Goal: Task Accomplishment & Management: Manage account settings

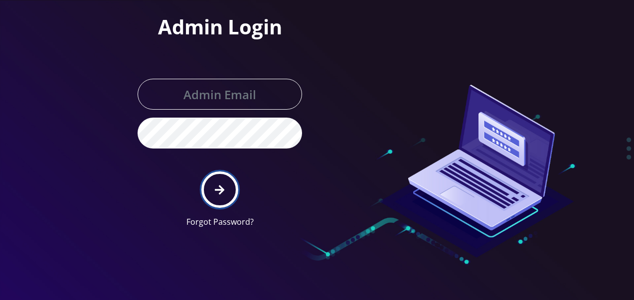
click at [224, 181] on button "submit" at bounding box center [219, 189] width 36 height 36
click at [224, 178] on button "submit" at bounding box center [219, 189] width 36 height 36
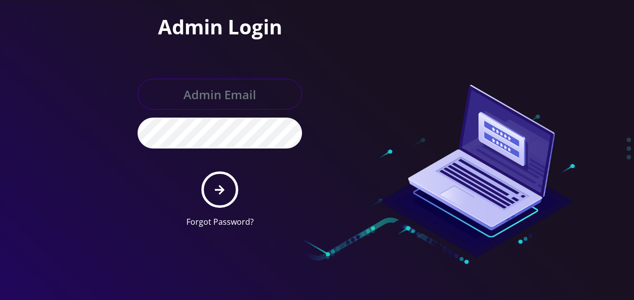
click at [206, 101] on input "text" at bounding box center [220, 94] width 165 height 31
type input "tlieberman613@gmail.com"
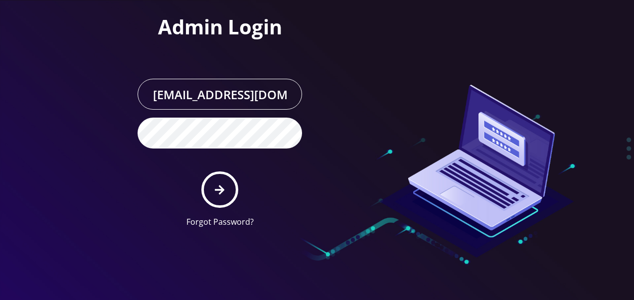
click at [223, 166] on form "tlieberman613@gmail.com Forgot Password?" at bounding box center [220, 153] width 165 height 149
click at [220, 177] on button "submit" at bounding box center [219, 189] width 36 height 36
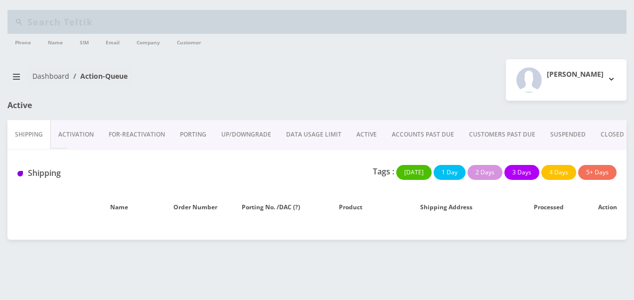
click at [3, 72] on div "Dashboard Action-Queue" at bounding box center [158, 80] width 317 height 28
click at [13, 71] on button "breadcrumb" at bounding box center [16, 76] width 18 height 19
click at [11, 73] on button "breadcrumb" at bounding box center [16, 76] width 18 height 19
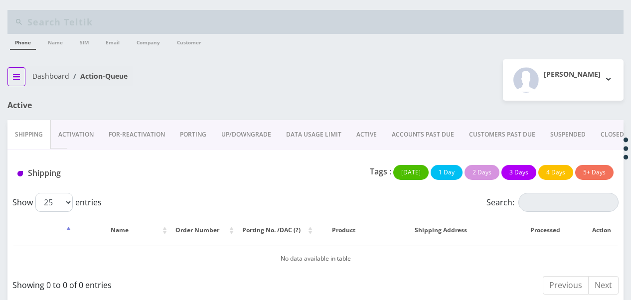
click at [13, 73] on icon "breadcrumb" at bounding box center [16, 77] width 7 height 8
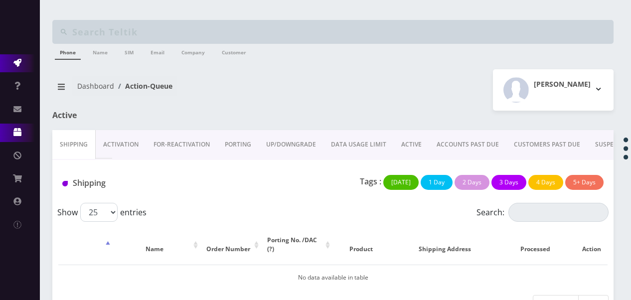
click at [21, 134] on link "Products" at bounding box center [20, 133] width 40 height 18
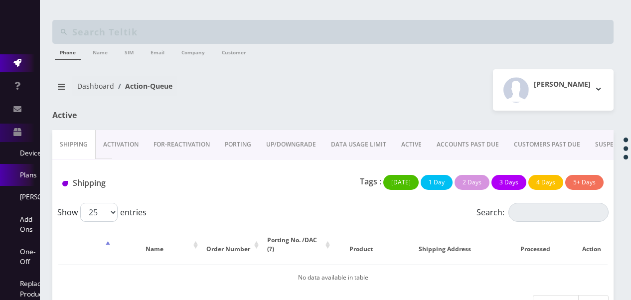
click at [33, 171] on link "Plans" at bounding box center [20, 175] width 40 height 22
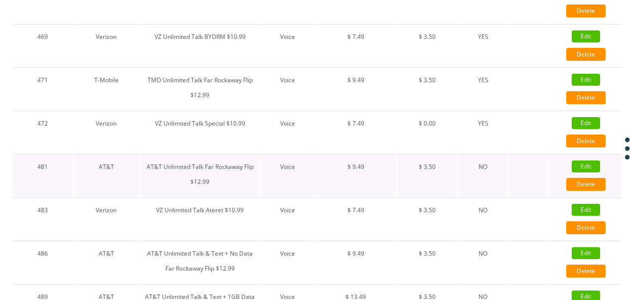
scroll to position [798, 0]
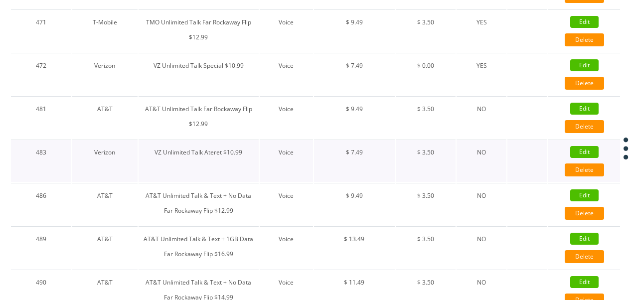
click at [585, 147] on link "Edit" at bounding box center [584, 152] width 28 height 12
type input "VZ Unlimited Talk Ateret $10.99"
select select "1"
select select "6"
select select "0"
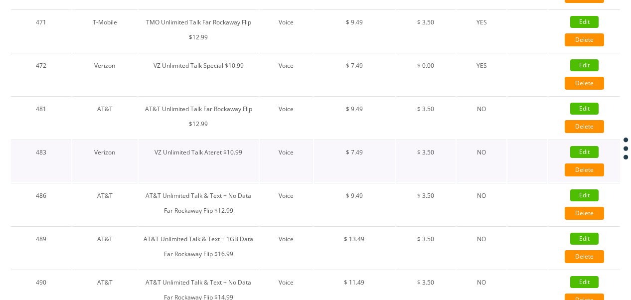
checkbox input "false"
checkbox input "true"
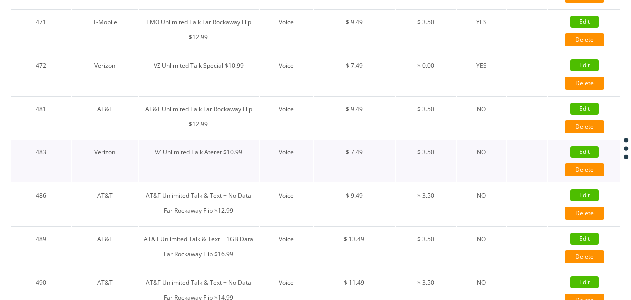
checkbox input "false"
checkbox input "true"
type input "9905"
type input "3.5"
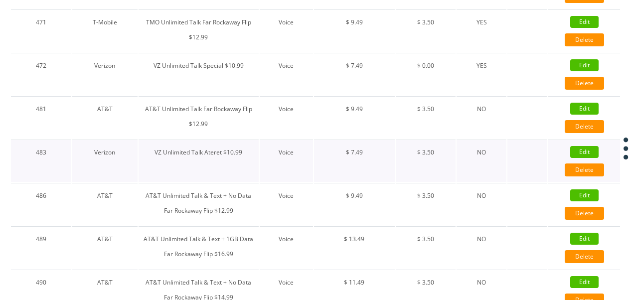
select select "0"
checkbox input "true"
checkbox input "false"
type input "7.49"
type input "3.5"
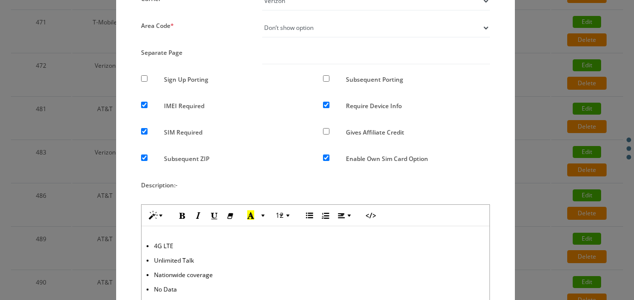
scroll to position [50, 0]
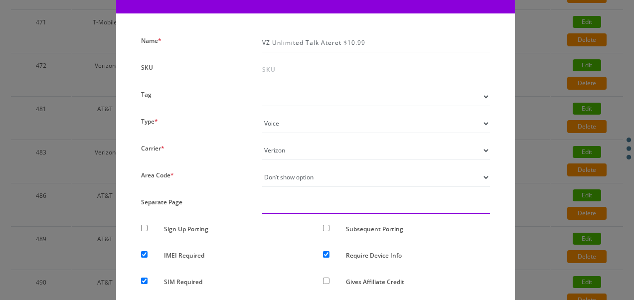
click at [289, 200] on input "text" at bounding box center [376, 204] width 228 height 19
type input "test"
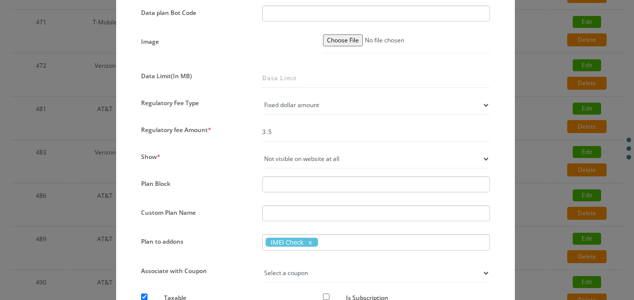
scroll to position [648, 0]
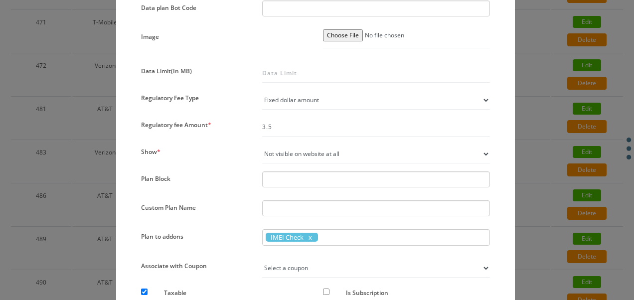
drag, startPoint x: 294, startPoint y: 145, endPoint x: 295, endPoint y: 155, distance: 10.1
click at [294, 145] on select "Not visible on website at all Visible on website & orderable Visible on website…" at bounding box center [376, 154] width 228 height 19
select select "1"
click at [262, 145] on select "Not visible on website at all Visible on website & orderable Visible on website…" at bounding box center [376, 154] width 228 height 19
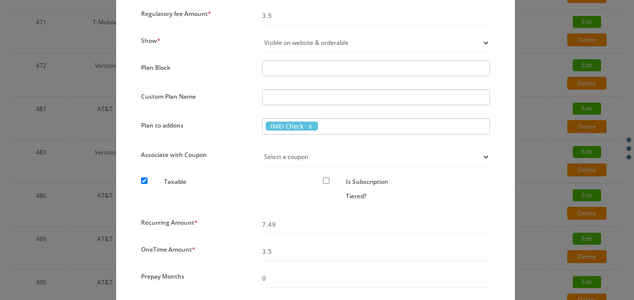
scroll to position [831, 0]
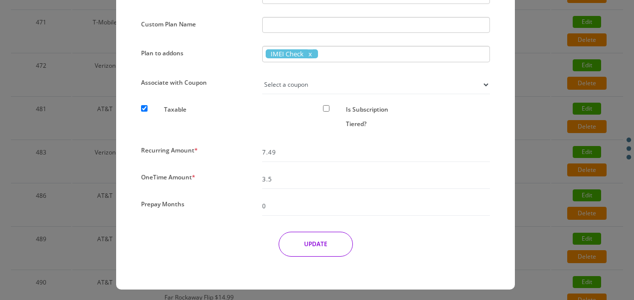
click at [309, 52] on span at bounding box center [310, 53] width 5 height 9
click at [325, 237] on button "UPDATE" at bounding box center [316, 243] width 74 height 25
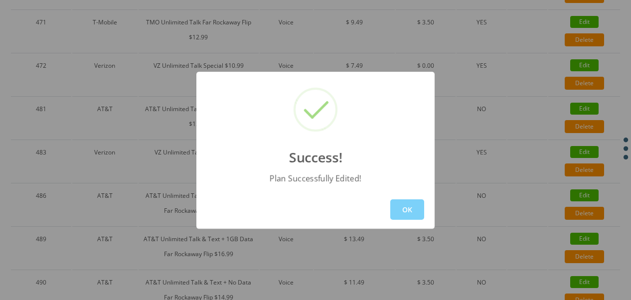
scroll to position [63, 0]
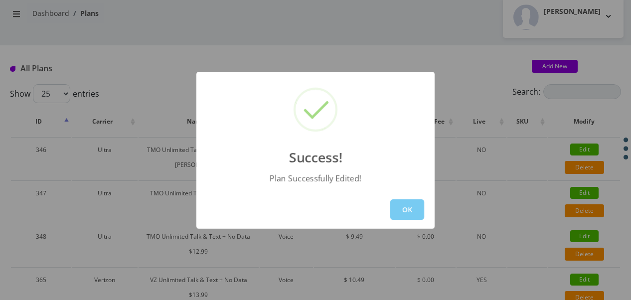
click at [394, 204] on button "OK" at bounding box center [407, 209] width 34 height 20
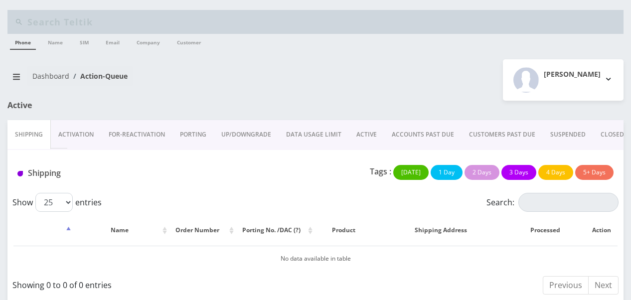
click at [375, 143] on link "ACTIVE" at bounding box center [366, 134] width 35 height 29
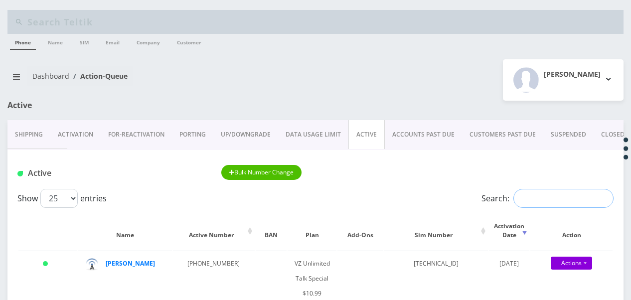
paste input "89148000010413033150"
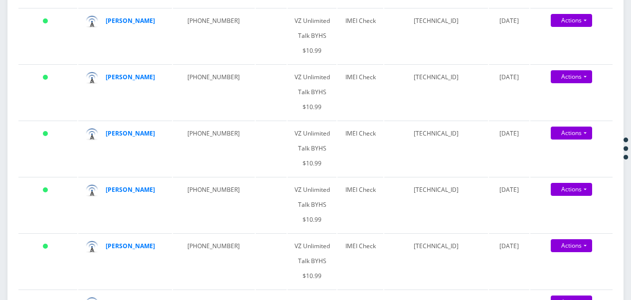
scroll to position [100, 0]
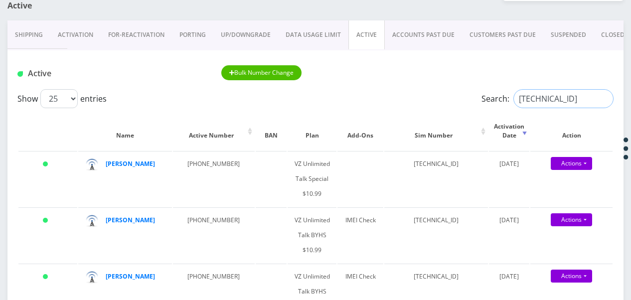
click at [532, 94] on input "89148000010413033150" at bounding box center [563, 98] width 100 height 19
type input "89148000010413033150"
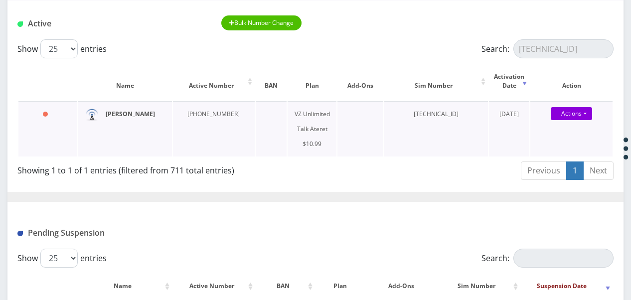
scroll to position [0, 0]
drag, startPoint x: 393, startPoint y: 113, endPoint x: 462, endPoint y: 110, distance: 68.4
click at [462, 110] on td "89148000010413033150" at bounding box center [436, 128] width 104 height 55
copy td "89148000010413033150"
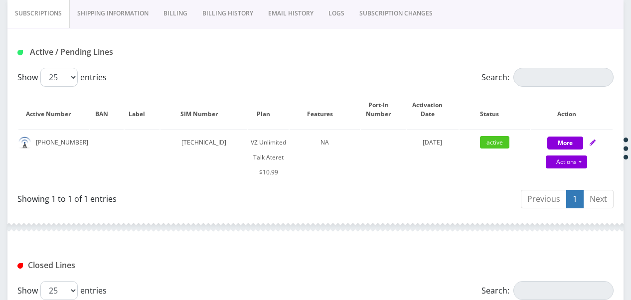
scroll to position [111, 0]
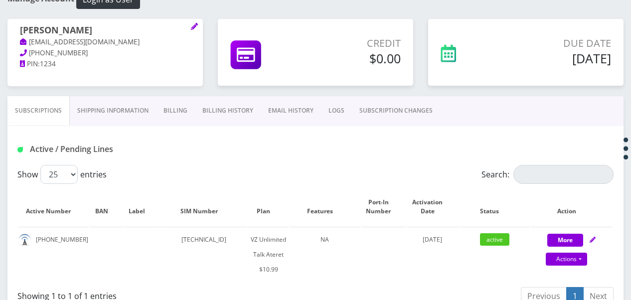
click at [393, 100] on link "SUBSCRIPTION CHANGES" at bounding box center [396, 110] width 88 height 29
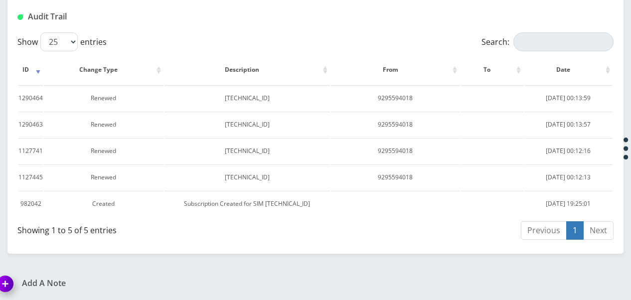
scroll to position [94, 0]
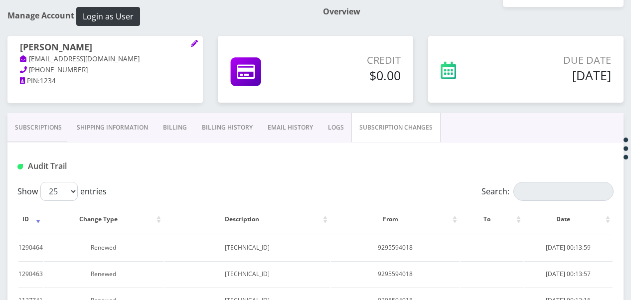
click at [62, 120] on link "Subscriptions" at bounding box center [38, 127] width 62 height 29
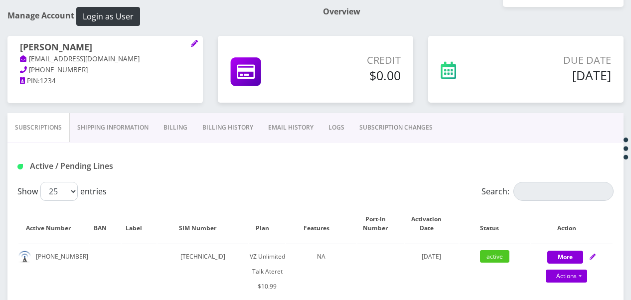
scroll to position [144, 0]
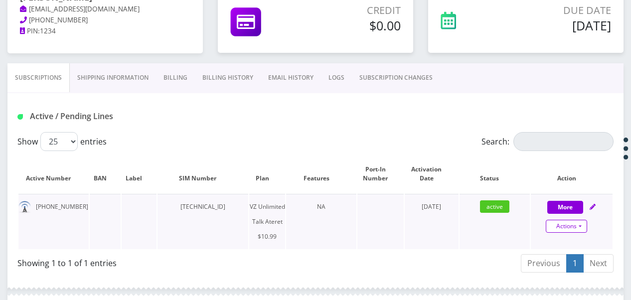
click at [583, 223] on link "Actions" at bounding box center [566, 226] width 41 height 13
select select "483"
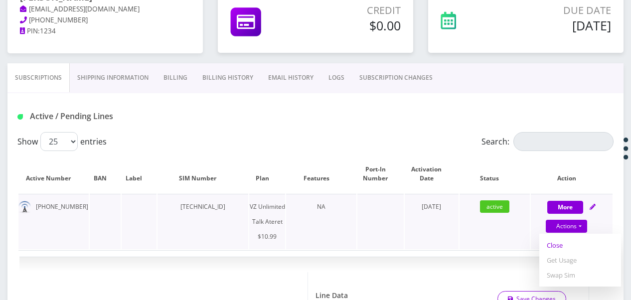
click at [579, 244] on link "Close" at bounding box center [580, 245] width 82 height 15
type input "09/01/2025"
select select "483"
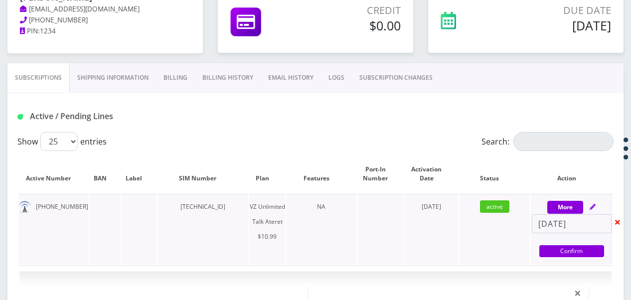
click at [579, 245] on link "Confirm" at bounding box center [571, 251] width 65 height 12
select select "483"
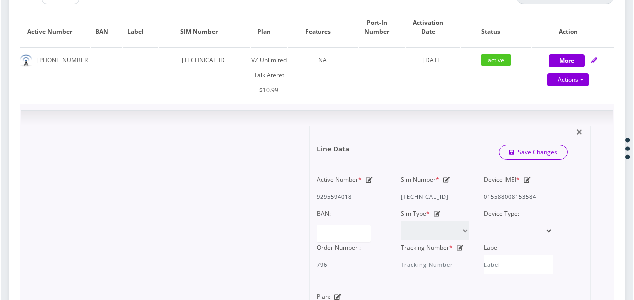
scroll to position [293, 0]
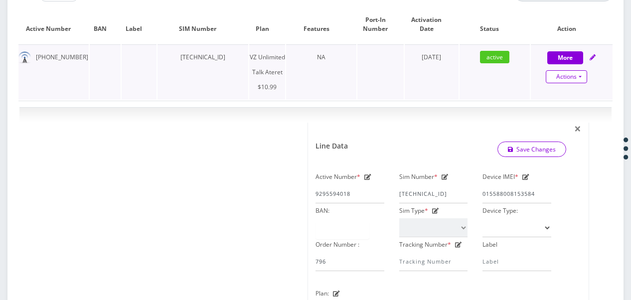
click at [584, 79] on link "Actions" at bounding box center [566, 76] width 41 height 13
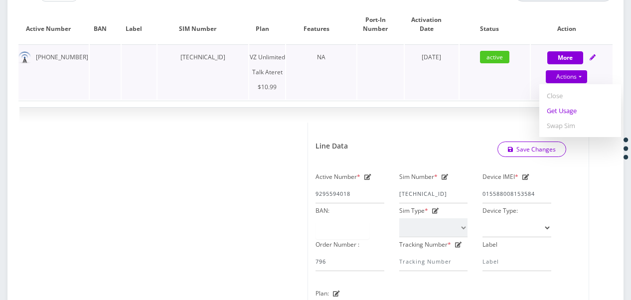
click at [556, 109] on link "Get Usage" at bounding box center [580, 110] width 82 height 15
select select "483"
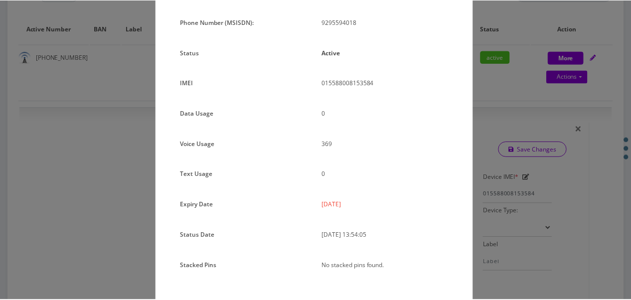
scroll to position [100, 0]
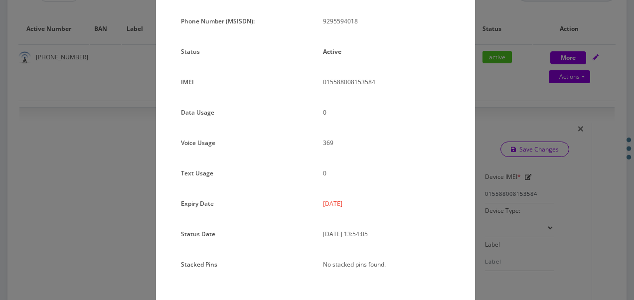
drag, startPoint x: 321, startPoint y: 205, endPoint x: 356, endPoint y: 202, distance: 36.1
click at [356, 202] on div "2025-09-18" at bounding box center [387, 207] width 142 height 22
drag, startPoint x: 356, startPoint y: 202, endPoint x: 343, endPoint y: 199, distance: 13.2
copy p "2025-09-18"
click at [500, 117] on div "× Subscription Info Plan Name TT 4G Monthly Unlimited Voice Plan Phone Number (…" at bounding box center [317, 150] width 634 height 300
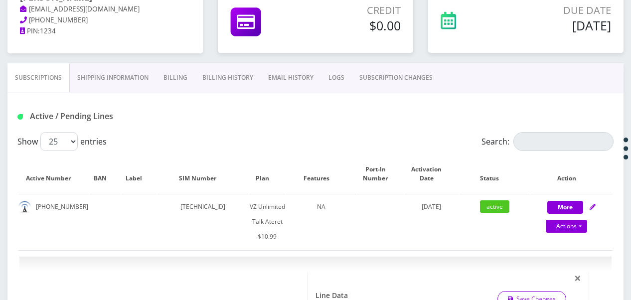
scroll to position [193, 0]
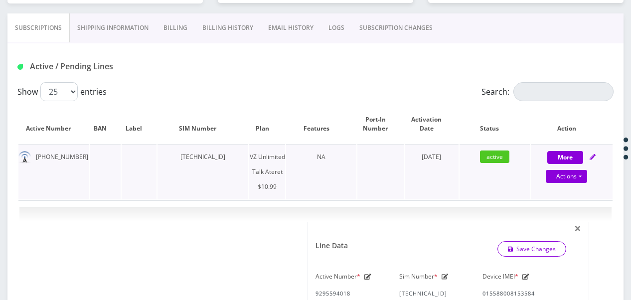
drag, startPoint x: 169, startPoint y: 158, endPoint x: 237, endPoint y: 157, distance: 67.8
click at [237, 157] on td "[TECHNICAL_ID]" at bounding box center [203, 171] width 91 height 55
drag, startPoint x: 237, startPoint y: 157, endPoint x: 225, endPoint y: 161, distance: 12.1
copy td "[TECHNICAL_ID]"
drag, startPoint x: 35, startPoint y: 157, endPoint x: 79, endPoint y: 156, distance: 43.9
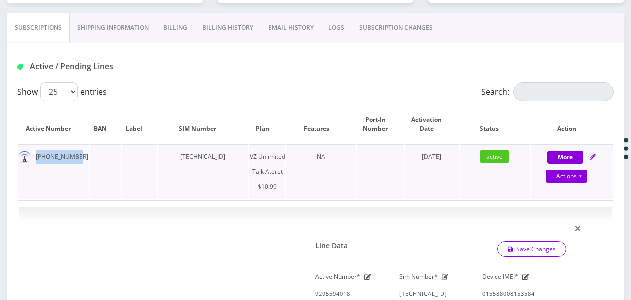
click at [79, 156] on td "[PHONE_NUMBER]" at bounding box center [53, 171] width 70 height 55
drag, startPoint x: 79, startPoint y: 156, endPoint x: 61, endPoint y: 157, distance: 18.0
copy td "[PHONE_NUMBER]"
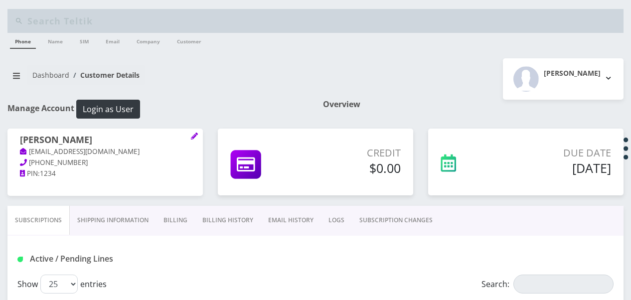
scroll to position [0, 0]
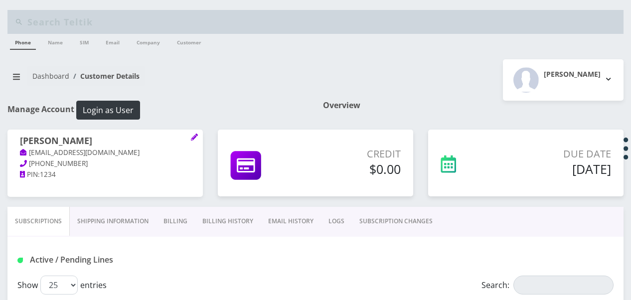
drag, startPoint x: 15, startPoint y: 143, endPoint x: 94, endPoint y: 139, distance: 78.9
click at [94, 139] on div "Rochelle Safdieh tlieberman613+75@gmail.com 732-822-3359 PIN: 1234" at bounding box center [104, 158] width 195 height 57
drag, startPoint x: 94, startPoint y: 139, endPoint x: 70, endPoint y: 141, distance: 24.0
copy h1 "[PERSON_NAME]"
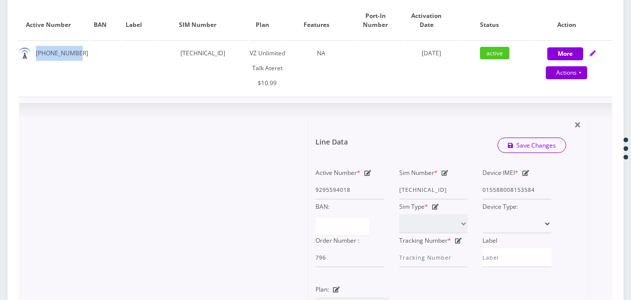
scroll to position [299, 0]
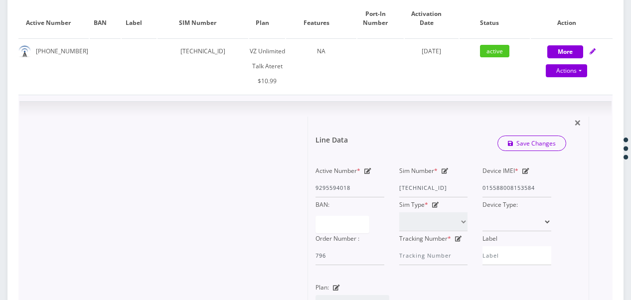
click at [537, 189] on div "Device IMEI * 015588008153584" at bounding box center [517, 181] width 84 height 34
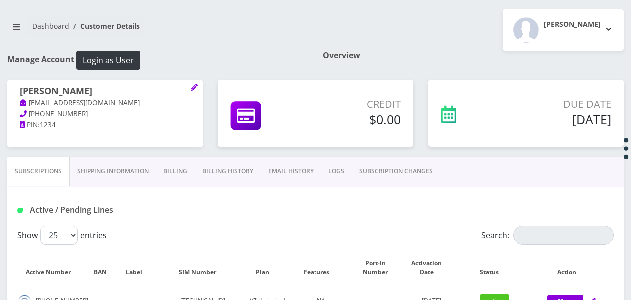
scroll to position [50, 0]
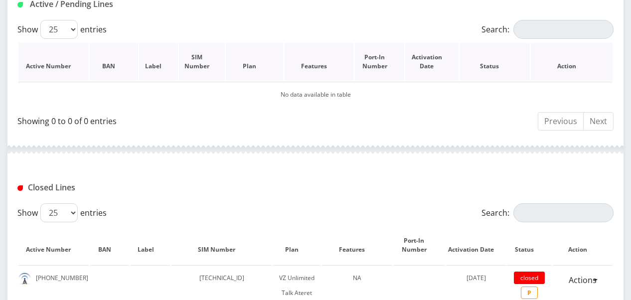
scroll to position [212, 0]
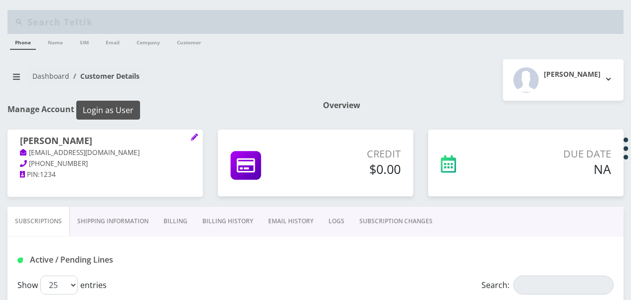
click at [120, 106] on button "Login as User" at bounding box center [108, 110] width 64 height 19
